Goal: Book appointment/travel/reservation

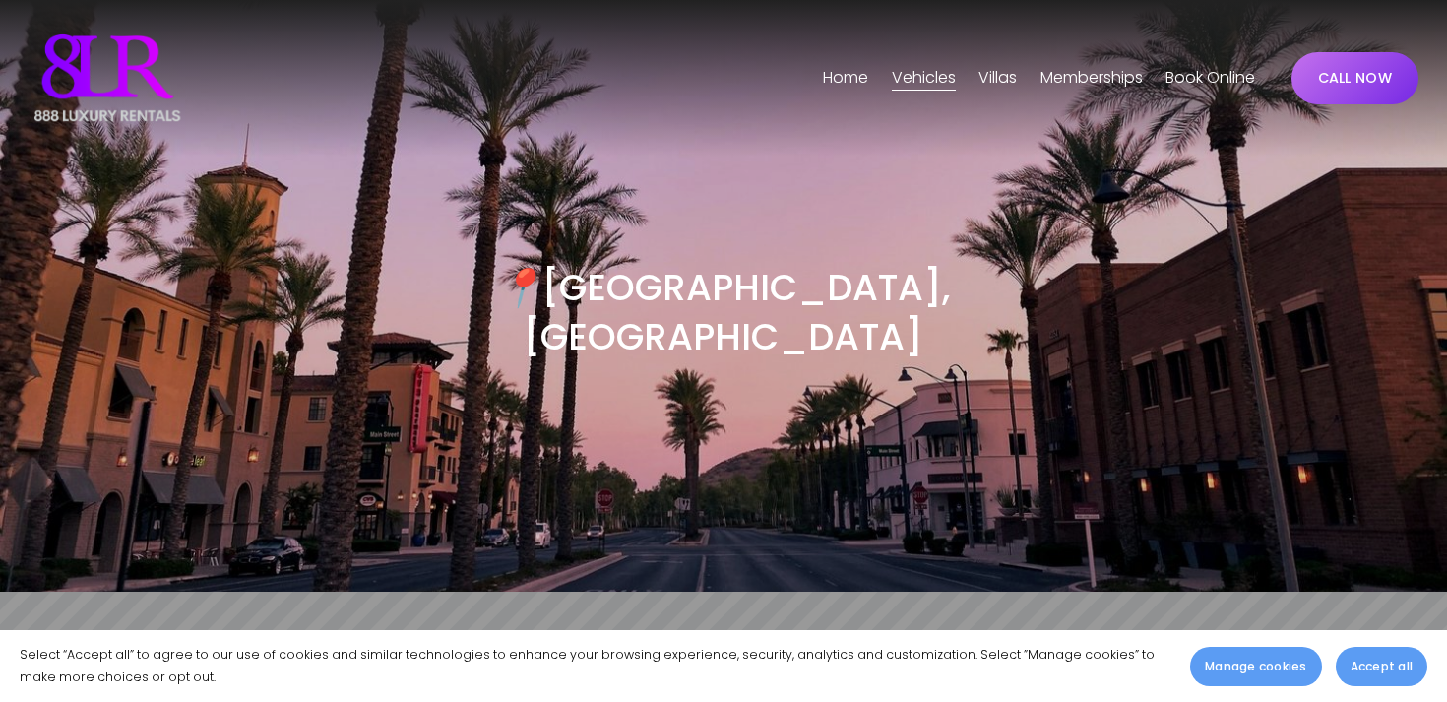
click at [0, 0] on span "[GEOGRAPHIC_DATA]" at bounding box center [0, 0] width 0 height 0
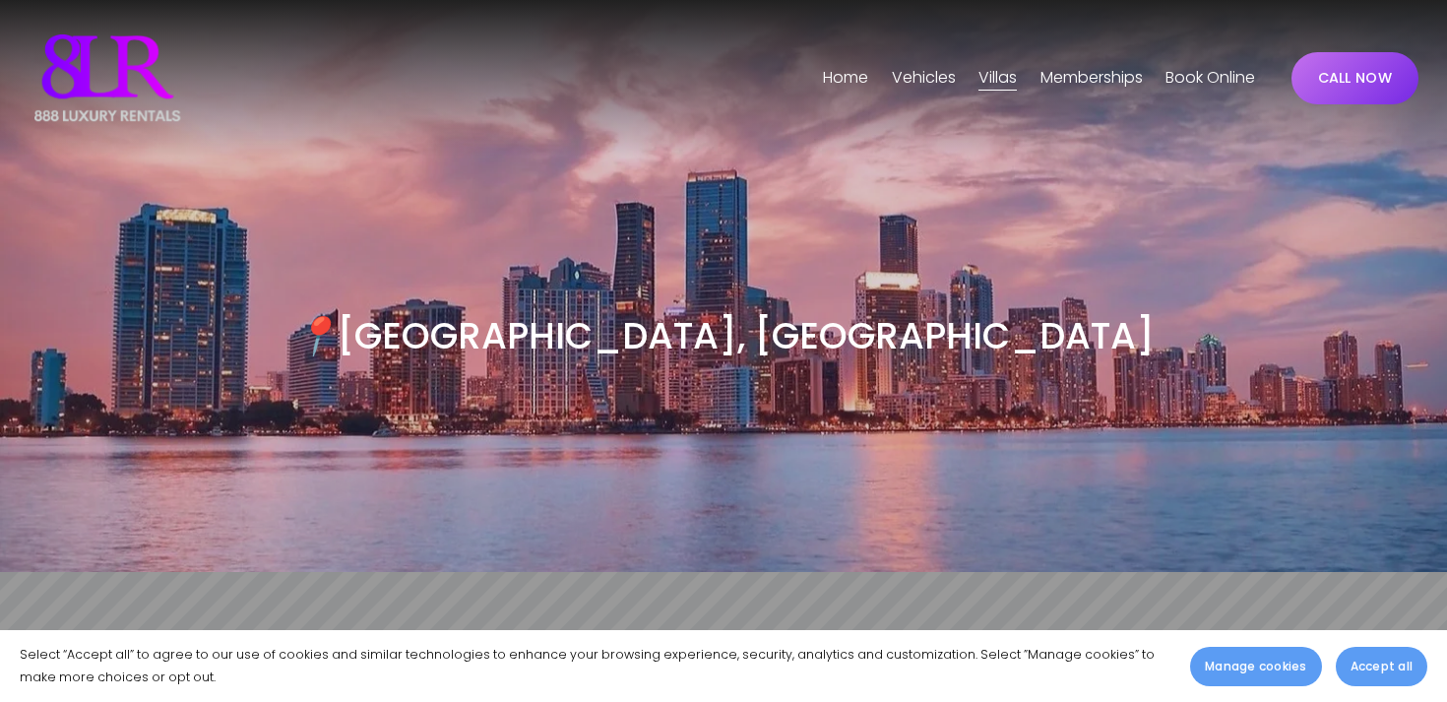
click at [0, 0] on span "[GEOGRAPHIC_DATA]" at bounding box center [0, 0] width 0 height 0
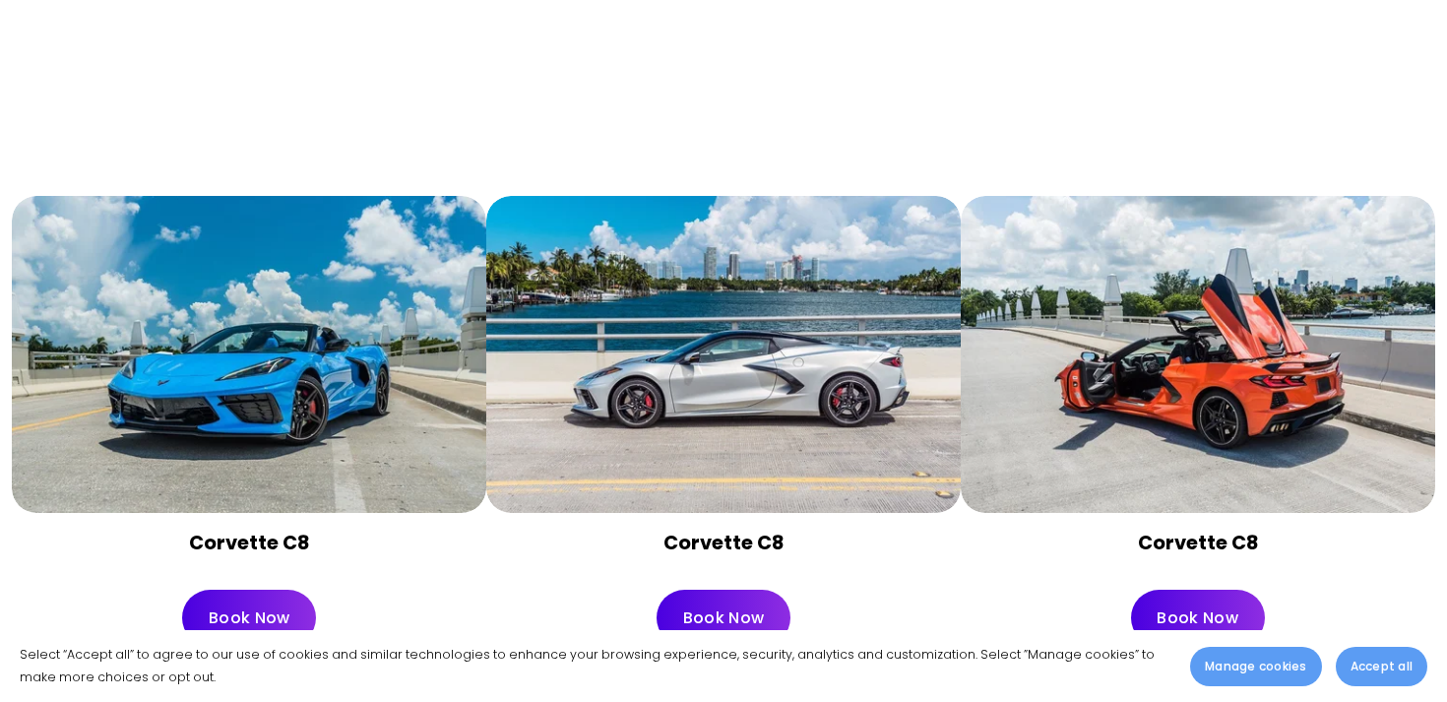
scroll to position [8490, 0]
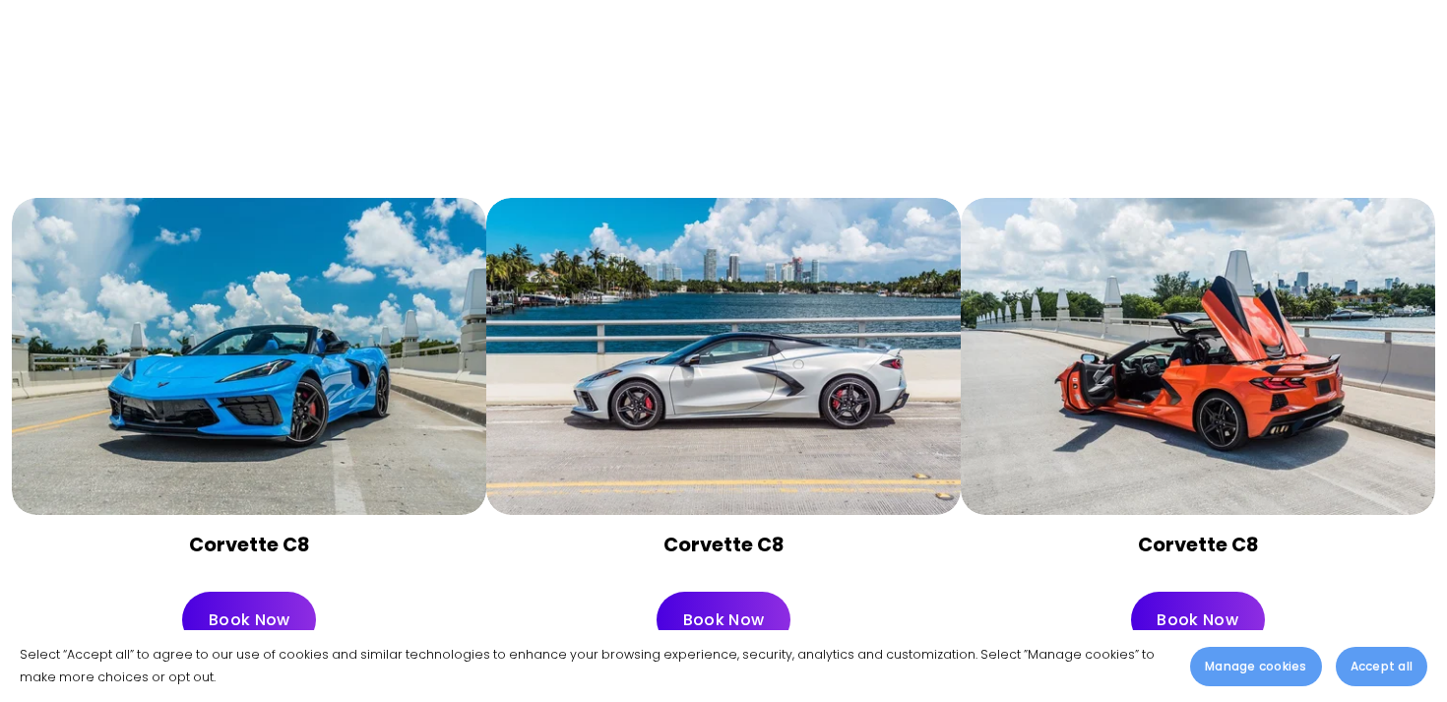
click at [272, 575] on div "Book Now" at bounding box center [249, 620] width 474 height 90
click at [272, 592] on link "Book Now" at bounding box center [249, 620] width 134 height 56
